Goal: Task Accomplishment & Management: Use online tool/utility

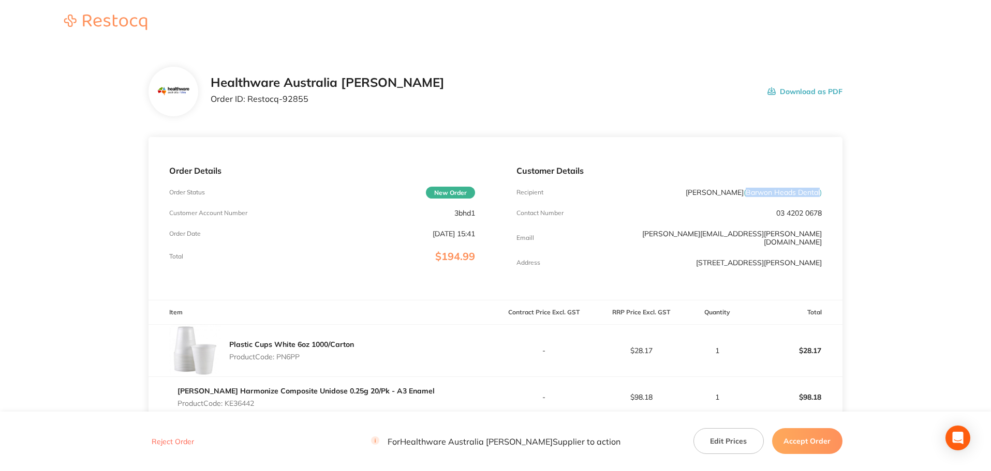
drag, startPoint x: 745, startPoint y: 195, endPoint x: 819, endPoint y: 196, distance: 74.0
click at [819, 196] on span "( Barwon Heads Dental )" at bounding box center [783, 192] width 78 height 9
copy span "Barwon Heads Dental"
drag, startPoint x: 305, startPoint y: 99, endPoint x: 249, endPoint y: 107, distance: 56.4
click at [249, 107] on div "Healthware Australia [PERSON_NAME] Order ID: Restocq- 92855" at bounding box center [328, 92] width 234 height 32
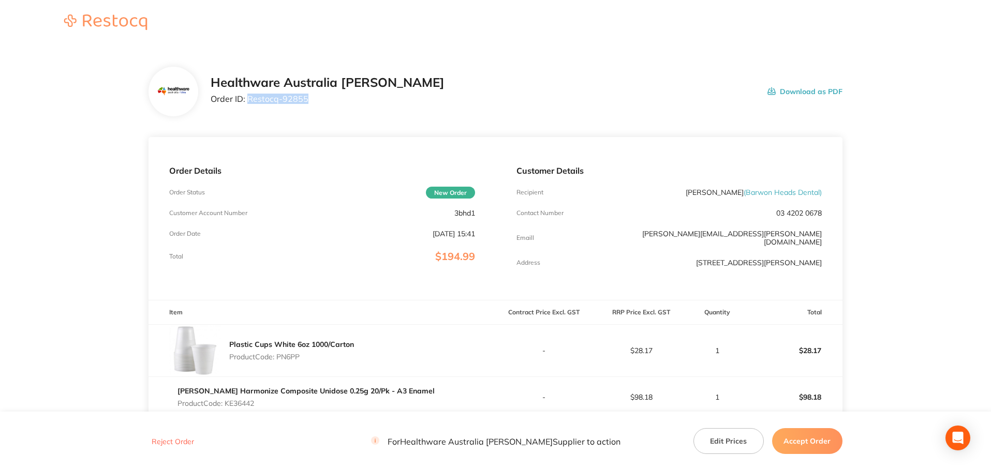
copy p "Restocq- 92855"
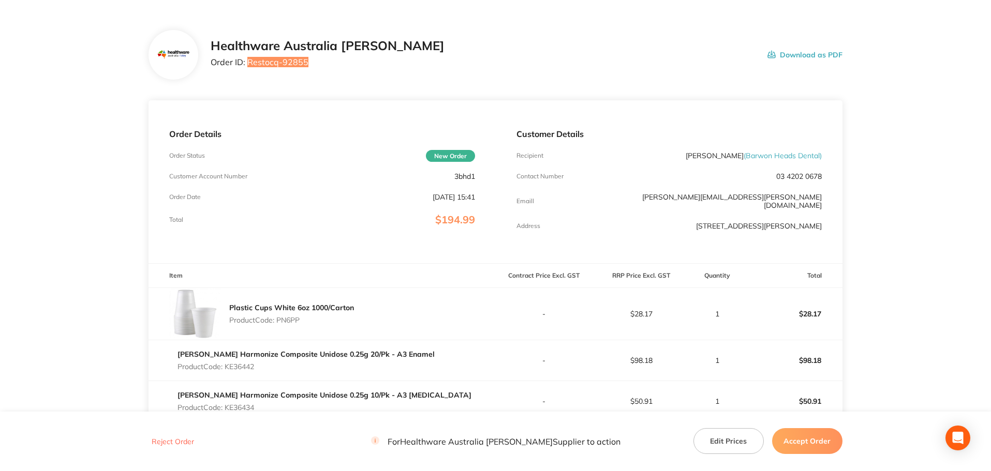
scroll to position [155, 0]
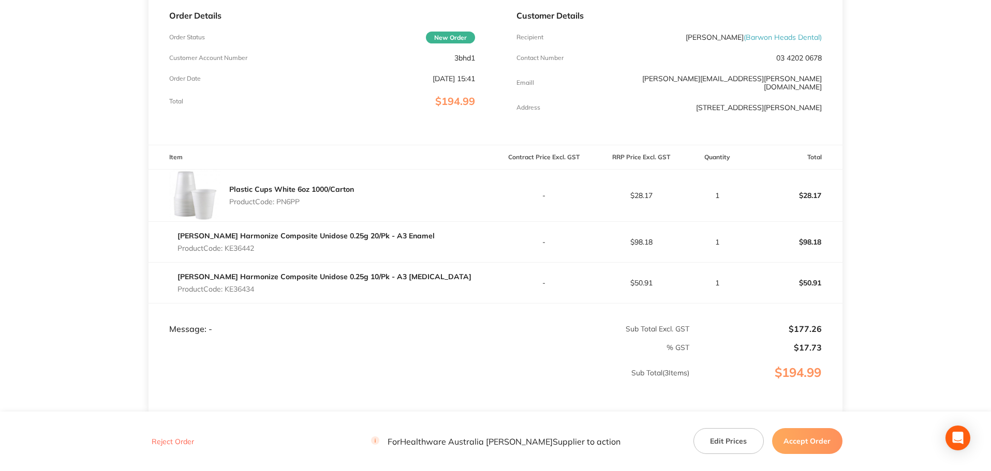
click at [294, 198] on p "Product Code: PN6PP" at bounding box center [291, 202] width 125 height 8
copy p "PN6PP"
click at [247, 244] on p "Product Code: KE36442" at bounding box center [305, 248] width 257 height 8
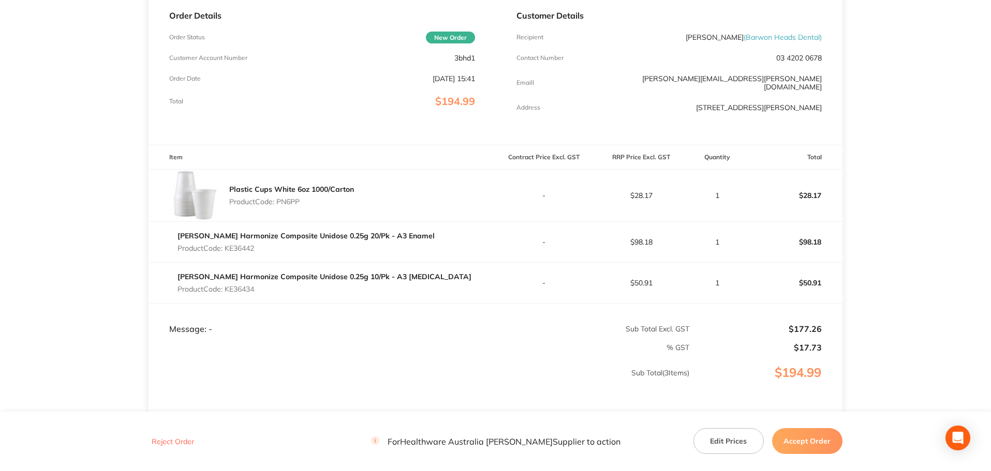
copy p "KE36442"
click at [242, 285] on p "Product Code: KE36434" at bounding box center [324, 289] width 294 height 8
copy p "KE36434"
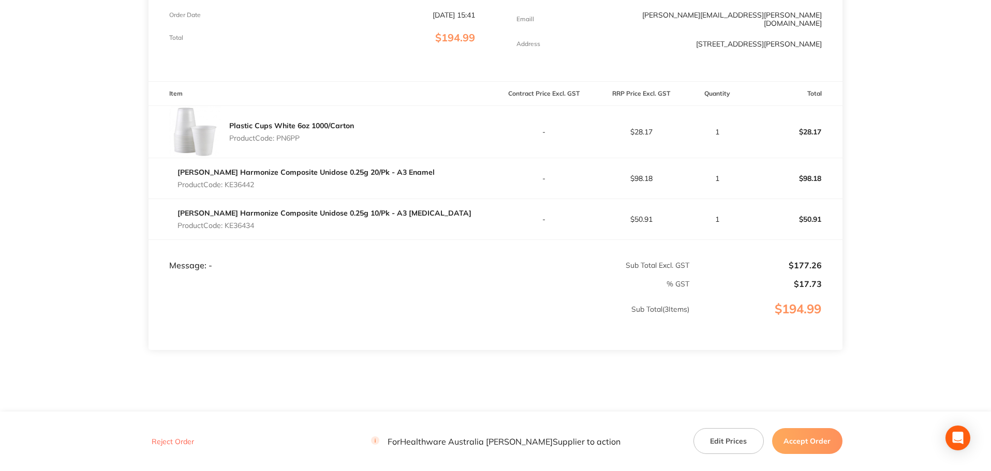
scroll to position [235, 0]
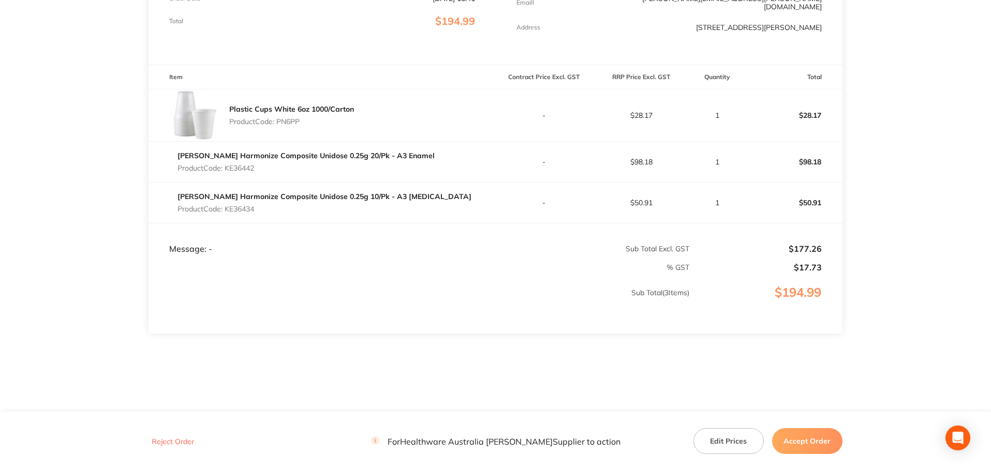
click at [816, 446] on button "Accept Order" at bounding box center [807, 441] width 70 height 26
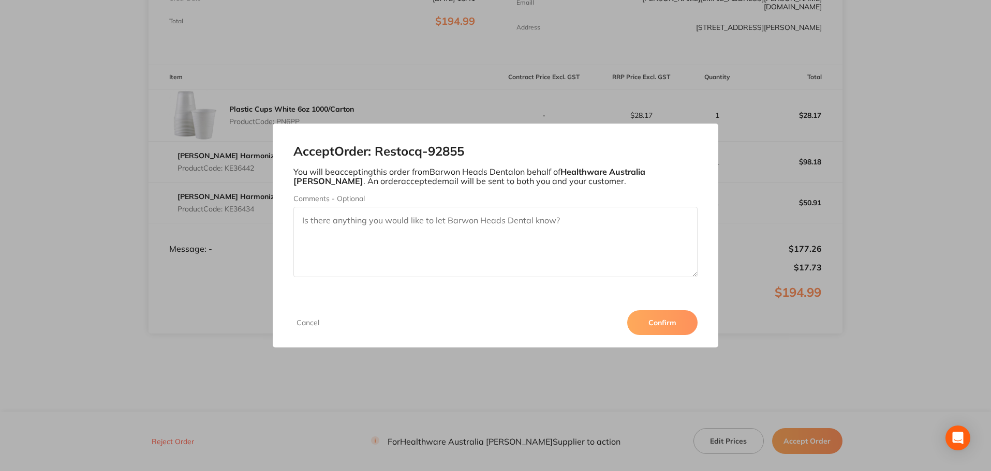
click at [662, 322] on button "Confirm" at bounding box center [662, 322] width 70 height 25
